Goal: Check status

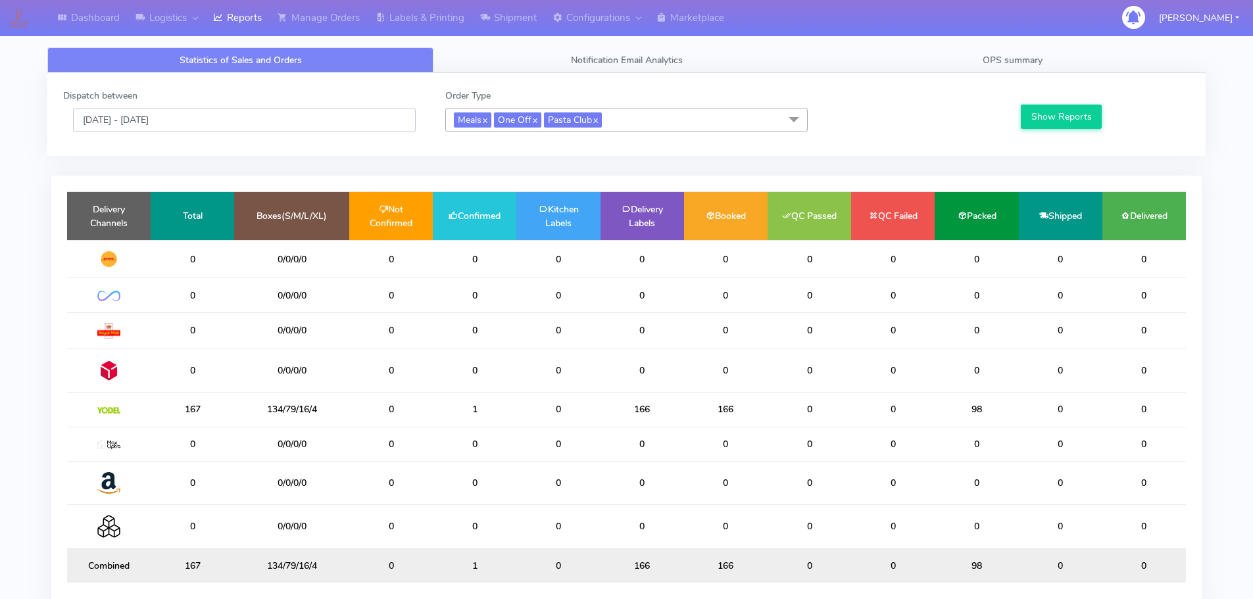
click at [227, 118] on input "[DATE] - [DATE]" at bounding box center [244, 120] width 343 height 24
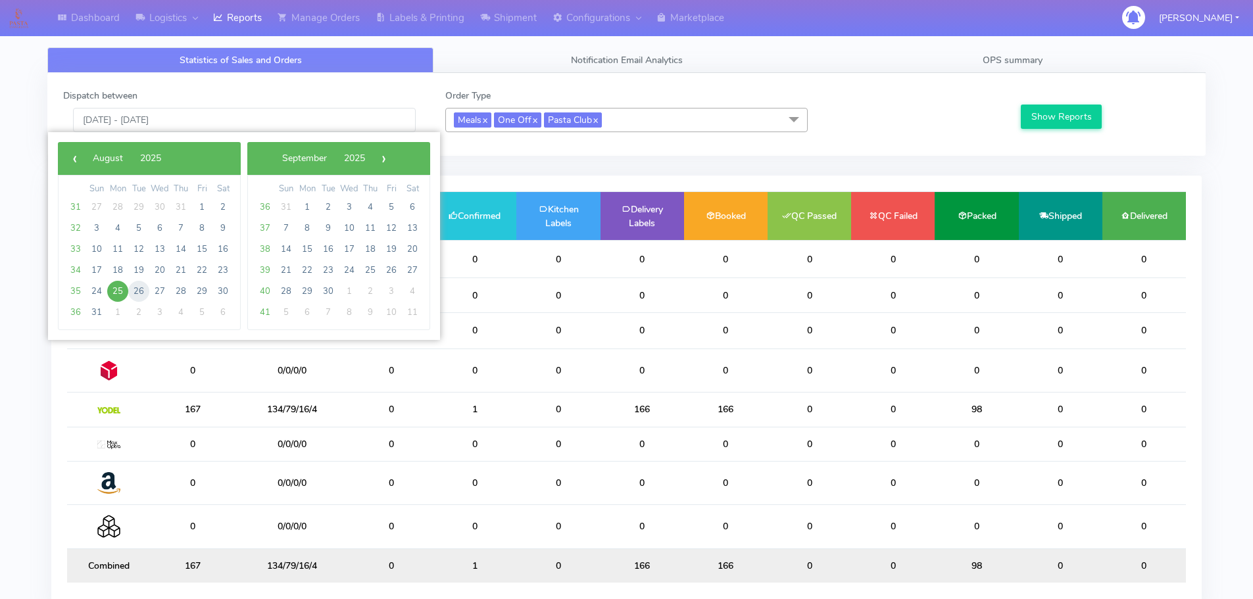
click at [141, 297] on span "26" at bounding box center [138, 291] width 21 height 21
type input "26/08/2025 - 26/08/2025"
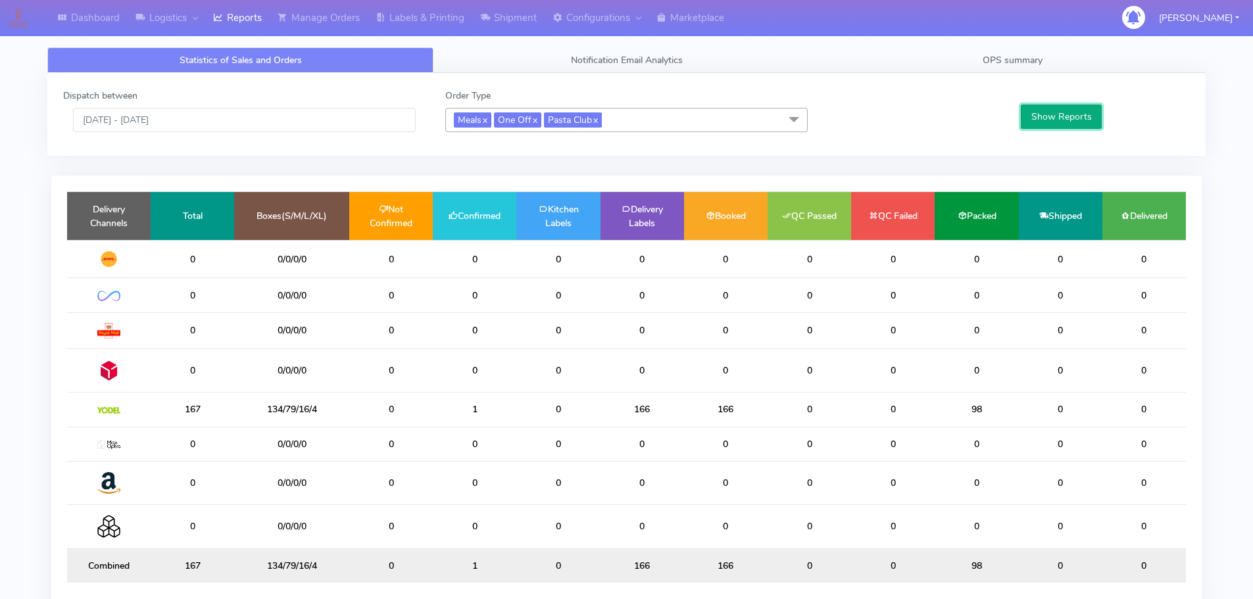
click at [1055, 119] on button "Show Reports" at bounding box center [1061, 117] width 81 height 24
